Goal: Obtain resource: Obtain resource

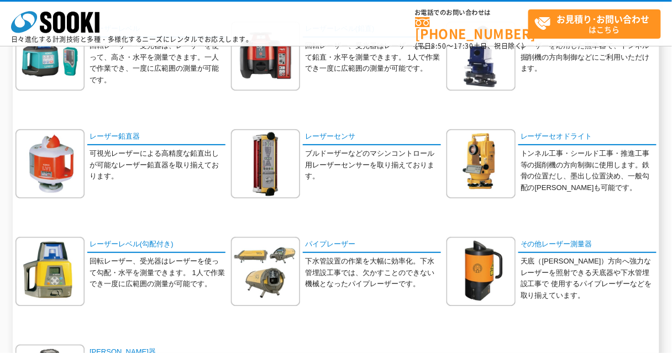
scroll to position [171, 0]
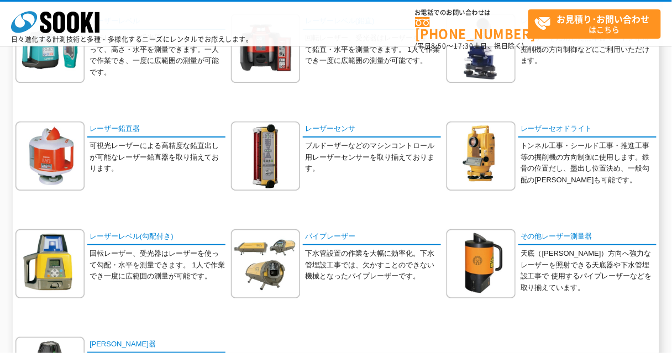
click at [671, 230] on html "株式会社 ソーキ spMenu 日々進化する計測技術と多種・多様化するニーズにレンタルでお応えします。 お電話でのお問い合わせは [PHONE_NUMBER]…" at bounding box center [336, 219] width 672 height 780
click at [277, 251] on img at bounding box center [265, 263] width 69 height 69
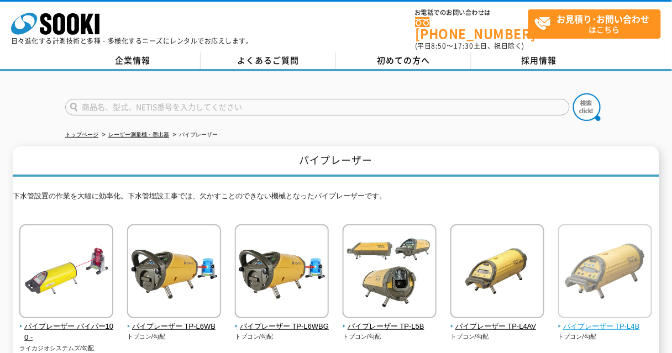
click at [617, 321] on span "パイプレーザー TP-L4B" at bounding box center [605, 327] width 94 height 12
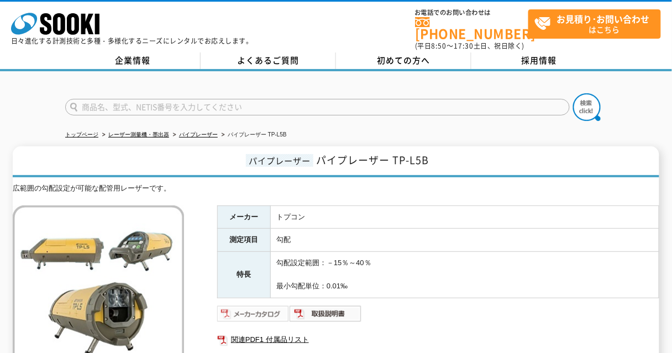
click at [241, 305] on img at bounding box center [253, 314] width 72 height 18
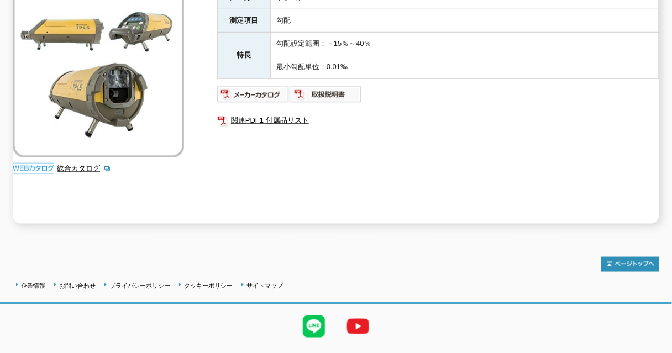
scroll to position [239, 0]
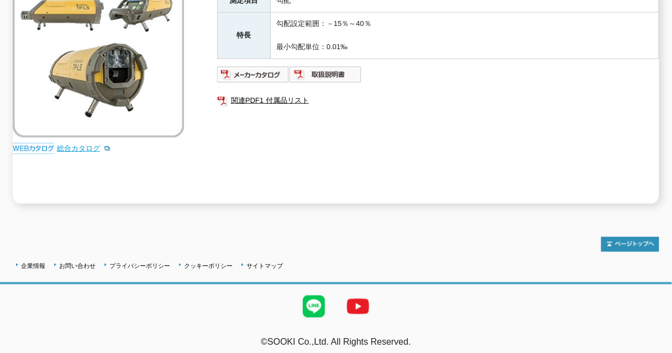
click at [81, 144] on link "総合カタログ" at bounding box center [84, 148] width 54 height 8
